Goal: Navigation & Orientation: Find specific page/section

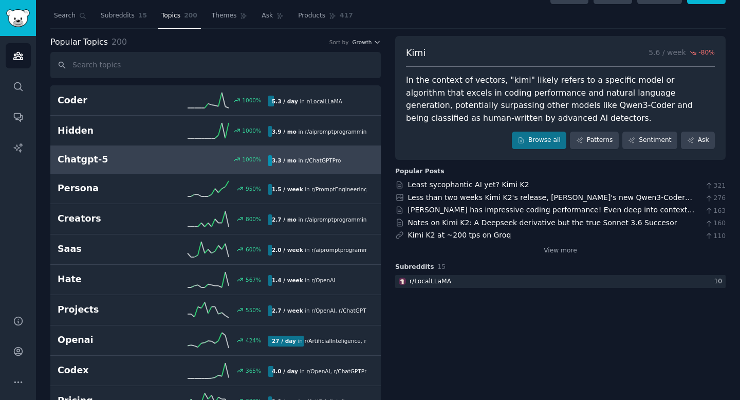
scroll to position [25, 0]
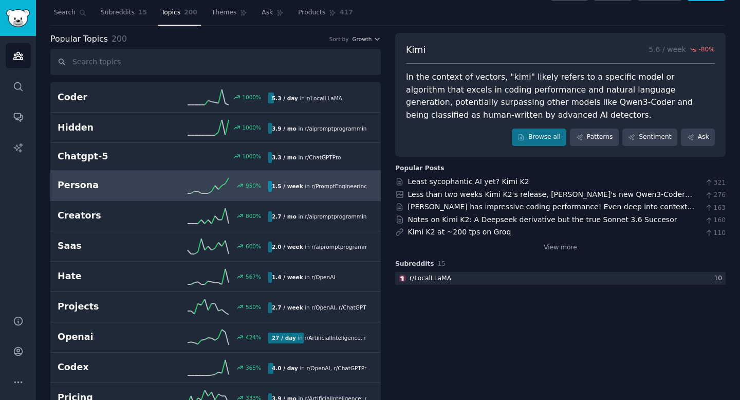
click at [212, 192] on icon at bounding box center [208, 185] width 41 height 15
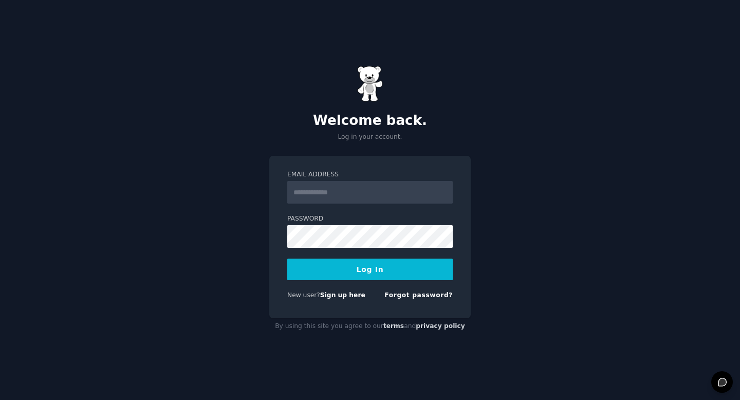
click at [365, 189] on input "Email Address" at bounding box center [370, 192] width 166 height 23
type input "**********"
click at [405, 106] on div "Welcome back. Log in your account." at bounding box center [369, 104] width 201 height 76
click at [390, 277] on button "Log In" at bounding box center [370, 270] width 166 height 22
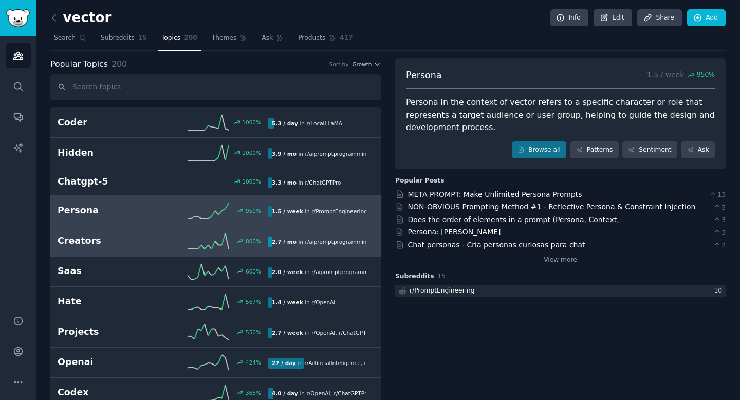
click at [188, 247] on icon at bounding box center [208, 240] width 41 height 15
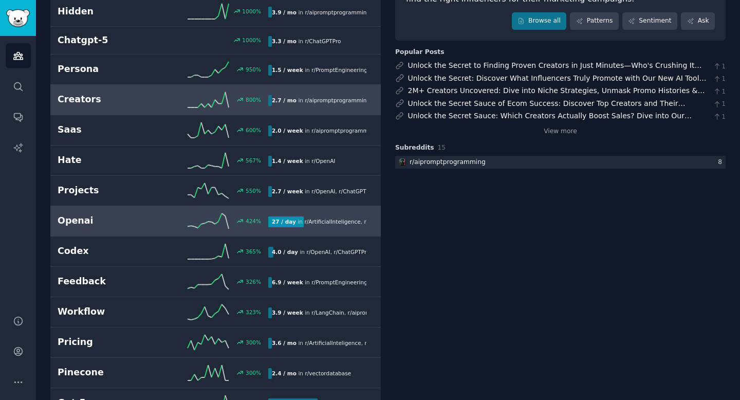
scroll to position [143, 0]
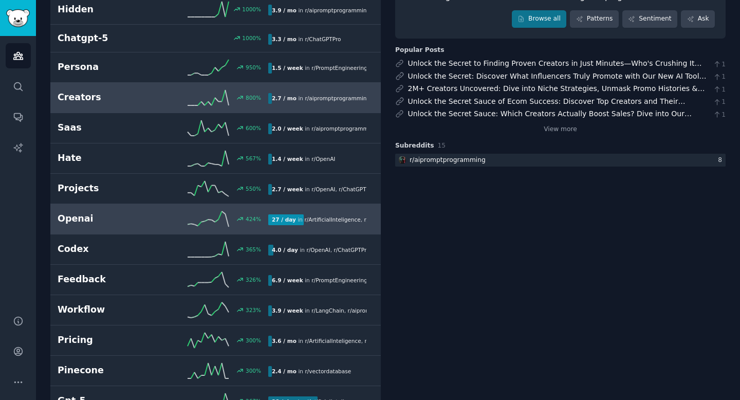
click at [155, 216] on h2 "Openai" at bounding box center [110, 218] width 105 height 13
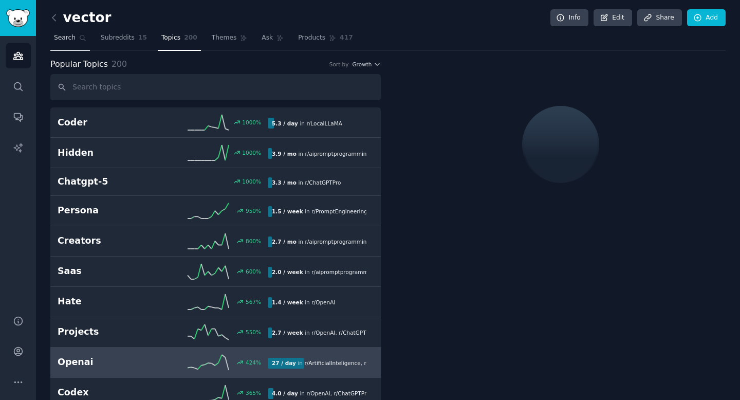
click at [68, 46] on link "Search" at bounding box center [70, 40] width 40 height 21
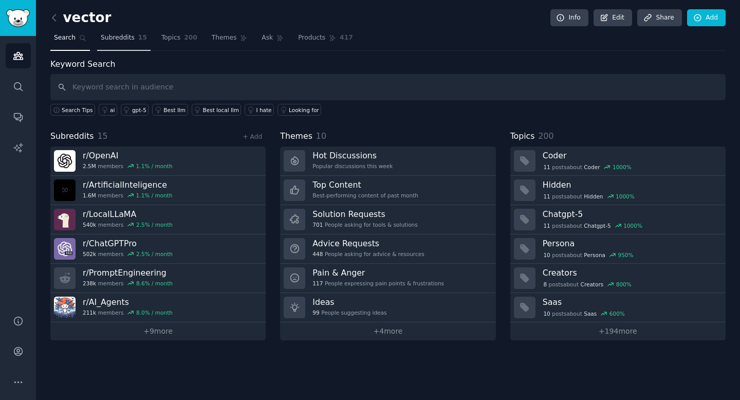
click at [113, 39] on span "Subreddits" at bounding box center [118, 37] width 34 height 9
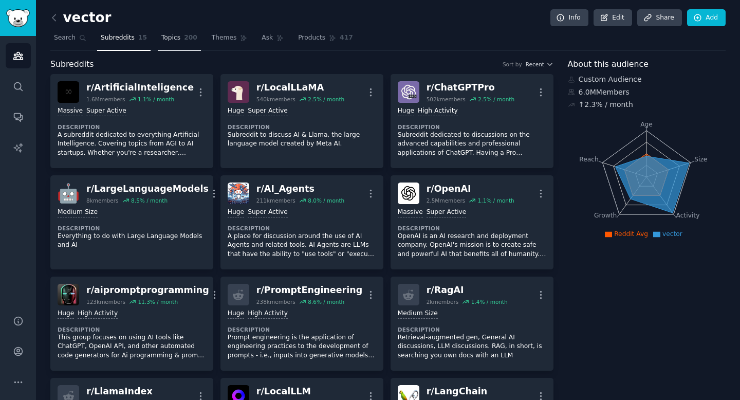
click at [184, 41] on span "200" at bounding box center [190, 37] width 13 height 9
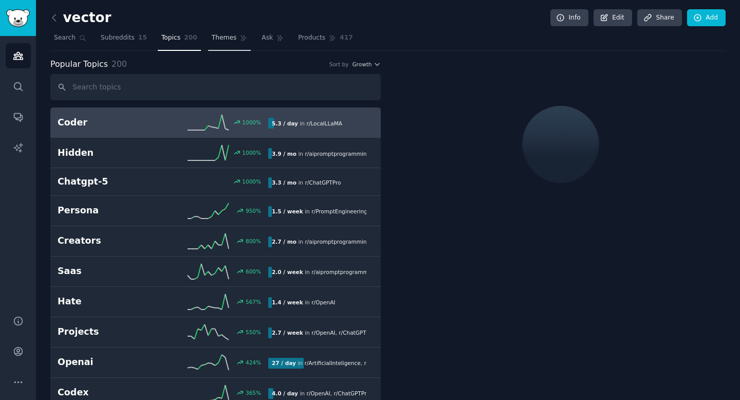
click at [225, 40] on span "Themes" at bounding box center [224, 37] width 25 height 9
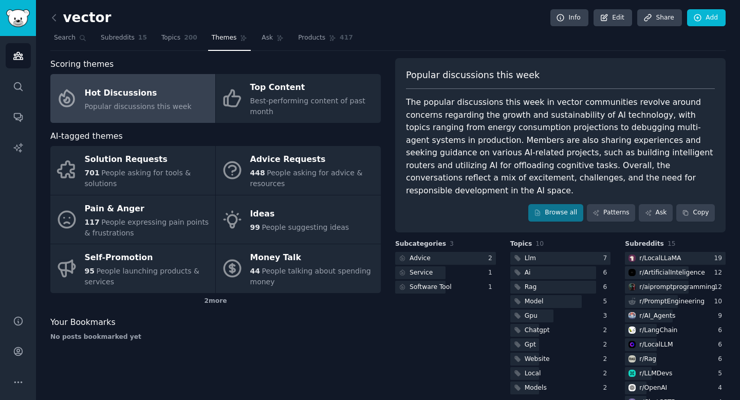
click at [168, 100] on div "Hot Discussions" at bounding box center [138, 93] width 107 height 16
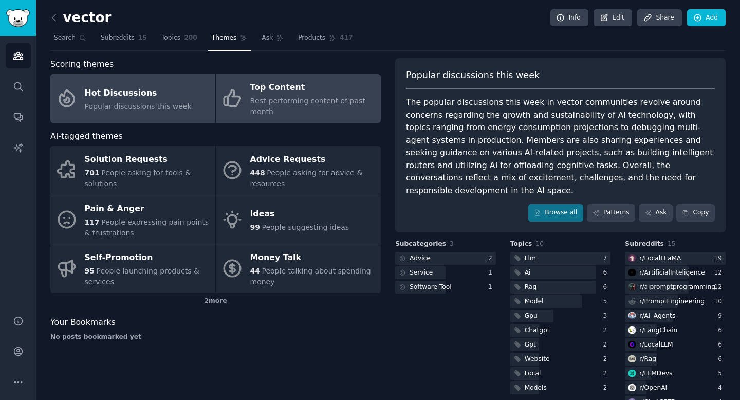
click at [276, 103] on span "Best-performing content of past month" at bounding box center [307, 106] width 115 height 19
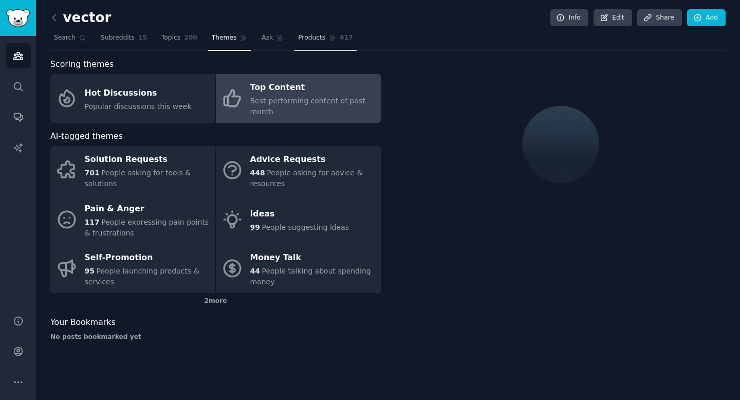
click at [311, 43] on link "Products 417" at bounding box center [326, 40] width 62 height 21
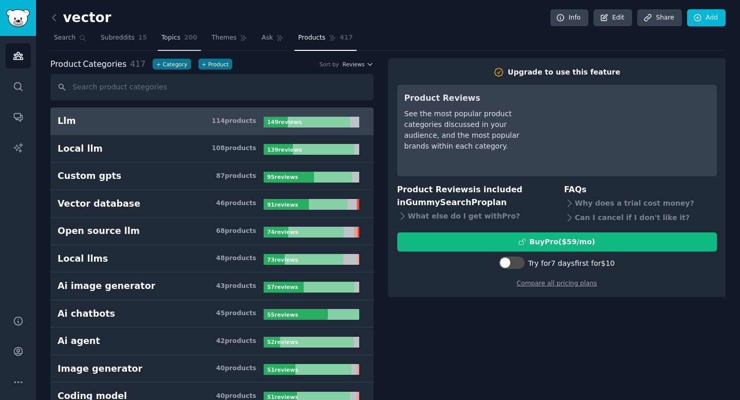
click at [184, 40] on span "200" at bounding box center [190, 37] width 13 height 9
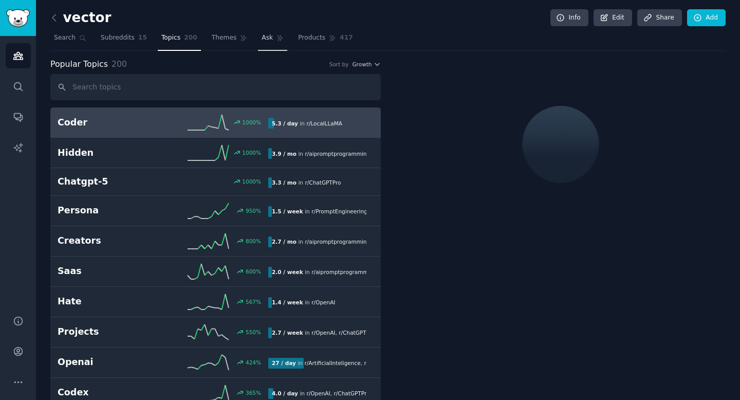
click at [265, 37] on span "Ask" at bounding box center [267, 37] width 11 height 9
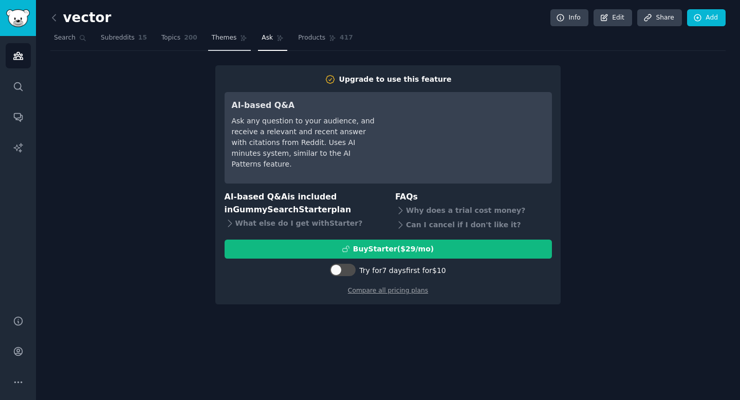
click at [215, 37] on span "Themes" at bounding box center [224, 37] width 25 height 9
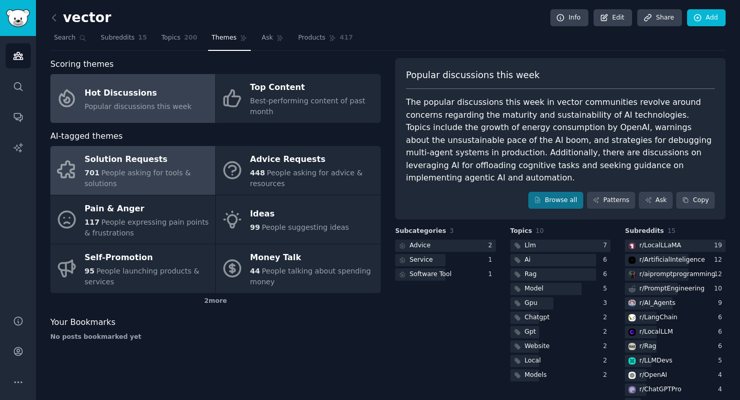
click at [148, 166] on div "Solution Requests" at bounding box center [147, 160] width 125 height 16
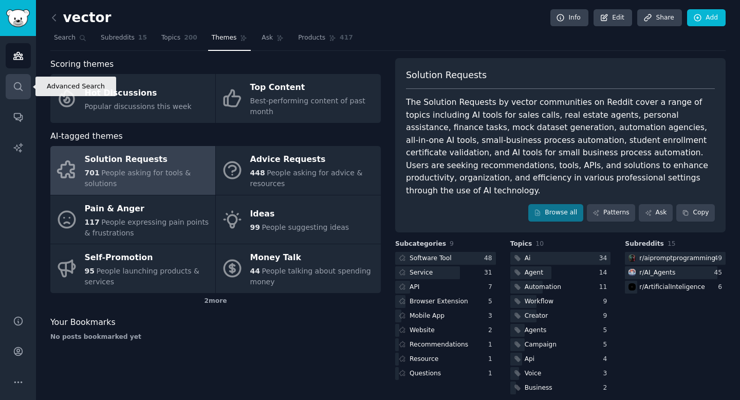
click at [19, 90] on icon "Sidebar" at bounding box center [18, 86] width 11 height 11
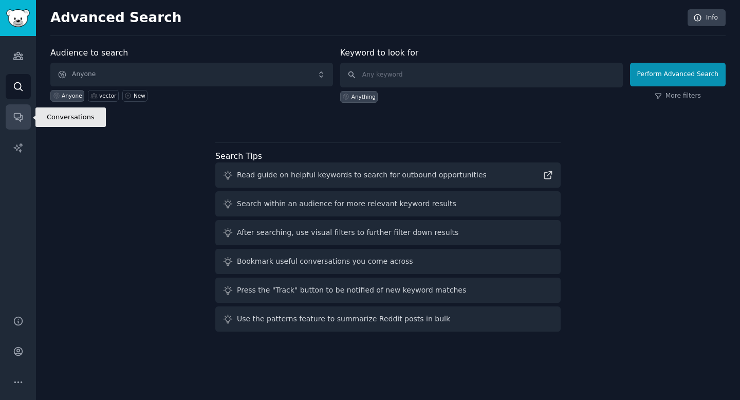
click at [16, 111] on link "Conversations" at bounding box center [18, 116] width 25 height 25
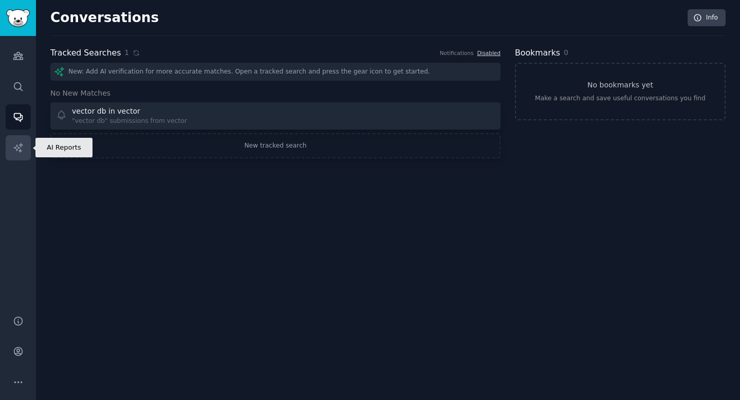
click at [22, 157] on link "AI Reports" at bounding box center [18, 147] width 25 height 25
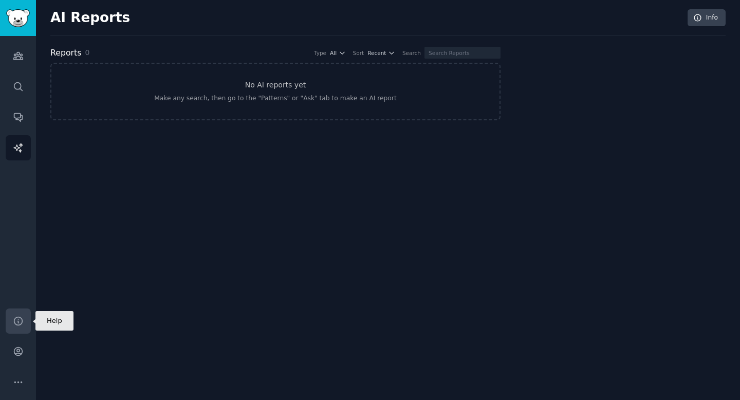
click at [20, 322] on icon "Sidebar" at bounding box center [18, 321] width 11 height 11
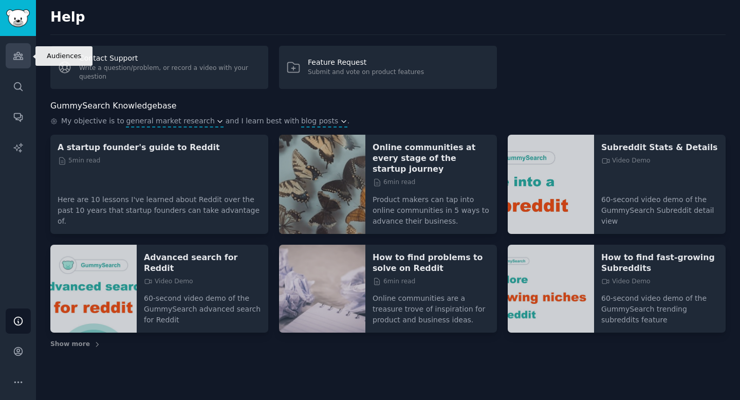
click at [22, 60] on icon "Sidebar" at bounding box center [18, 55] width 11 height 11
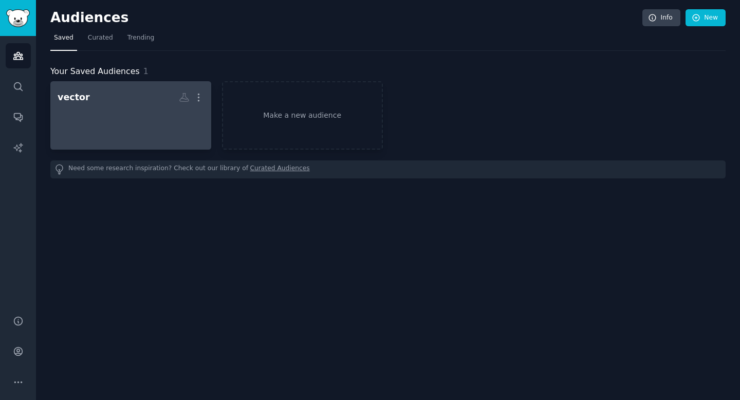
click at [109, 112] on div at bounding box center [131, 124] width 146 height 36
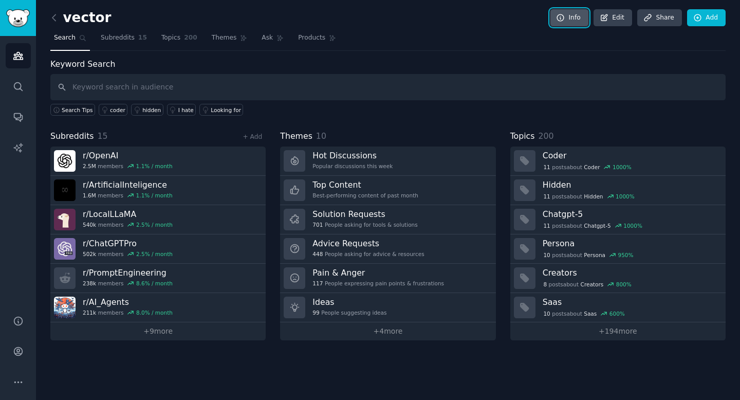
click at [578, 16] on link "Info" at bounding box center [570, 17] width 38 height 17
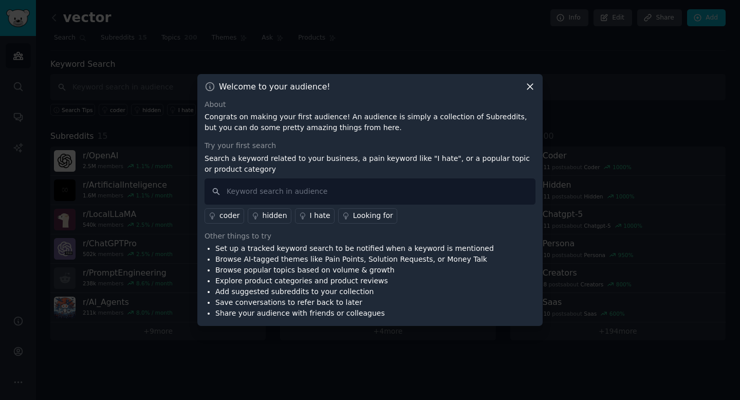
click at [530, 89] on icon at bounding box center [530, 86] width 11 height 11
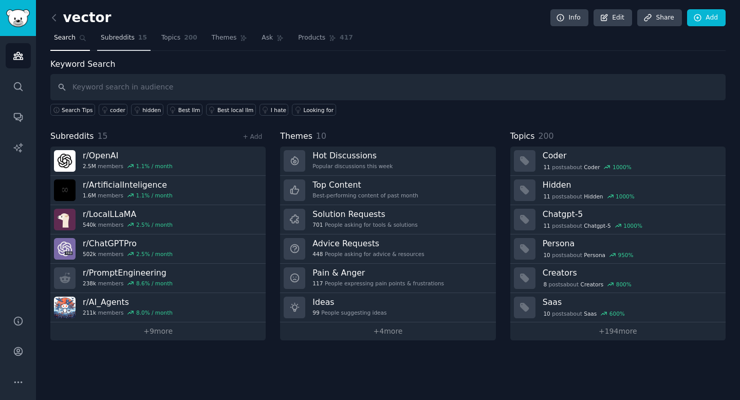
click at [119, 41] on span "Subreddits" at bounding box center [118, 37] width 34 height 9
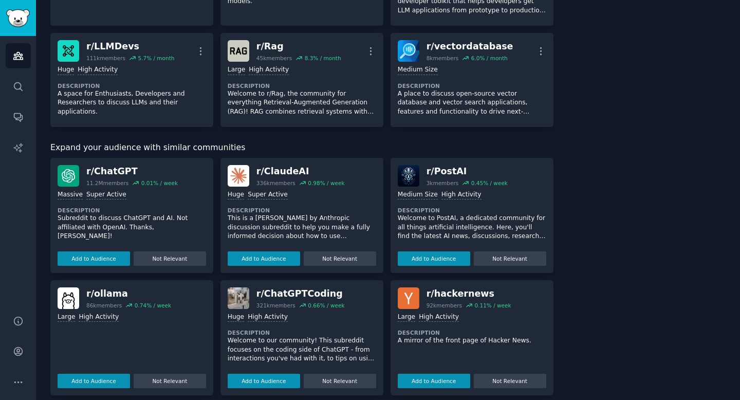
scroll to position [467, 0]
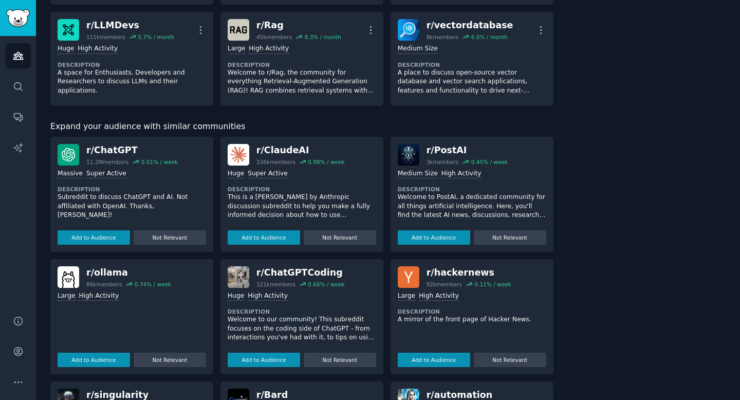
click at [418, 235] on button "Add to Audience" at bounding box center [434, 237] width 72 height 14
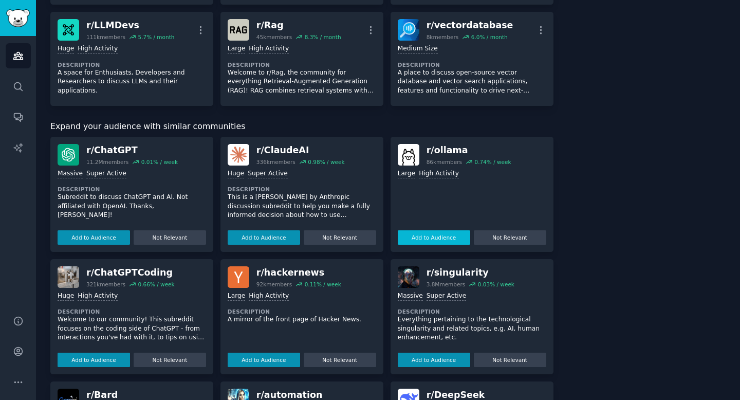
click at [444, 240] on button "Add to Audience" at bounding box center [434, 237] width 72 height 14
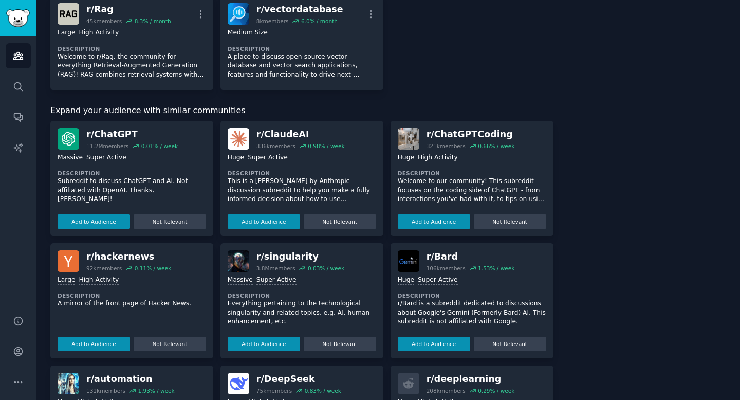
scroll to position [589, 0]
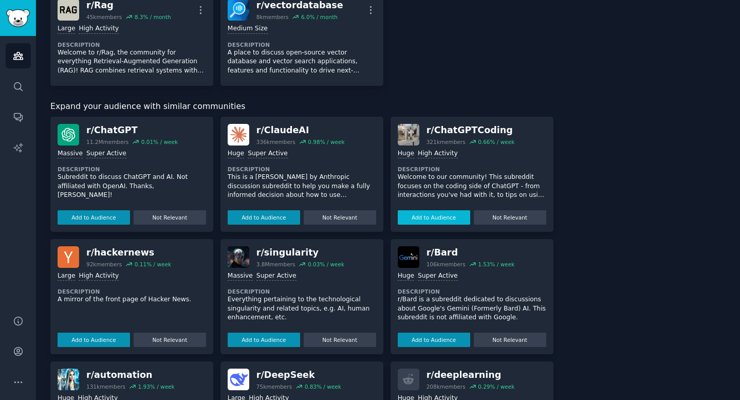
click at [440, 212] on button "Add to Audience" at bounding box center [434, 217] width 72 height 14
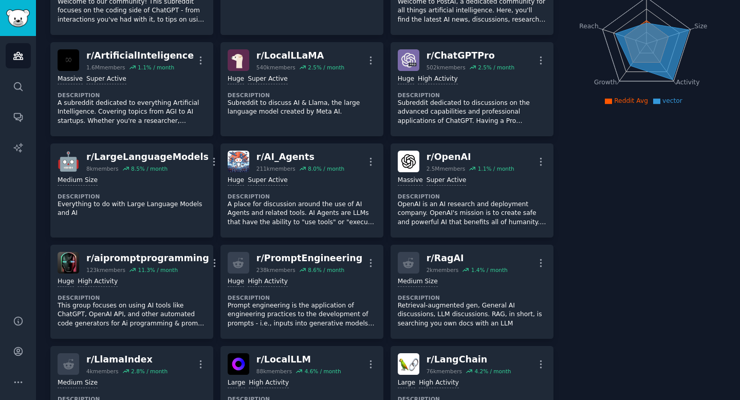
scroll to position [0, 0]
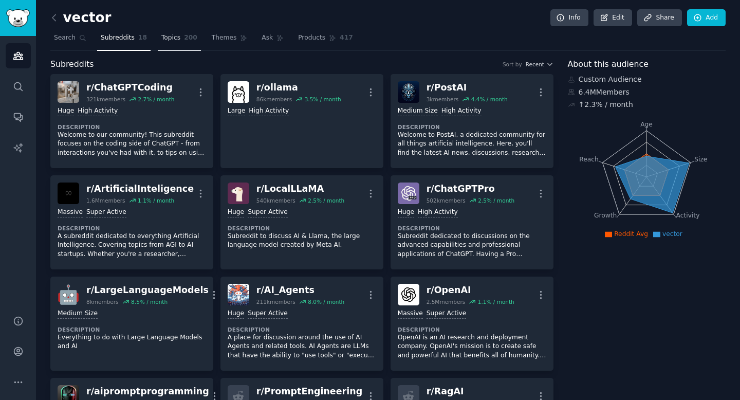
click at [172, 39] on span "Topics" at bounding box center [170, 37] width 19 height 9
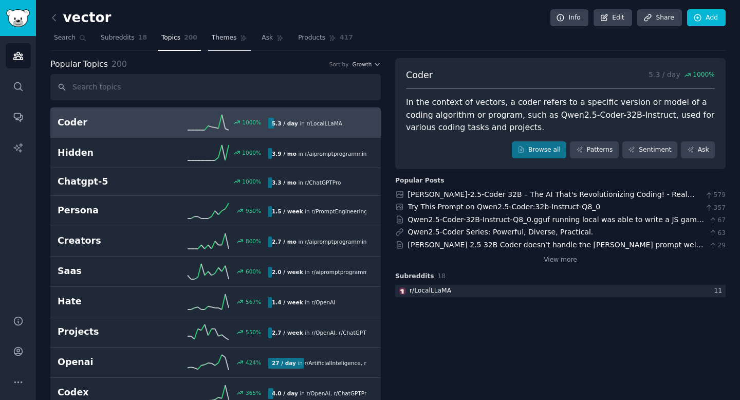
click at [212, 41] on span "Themes" at bounding box center [224, 37] width 25 height 9
